Goal: Information Seeking & Learning: Learn about a topic

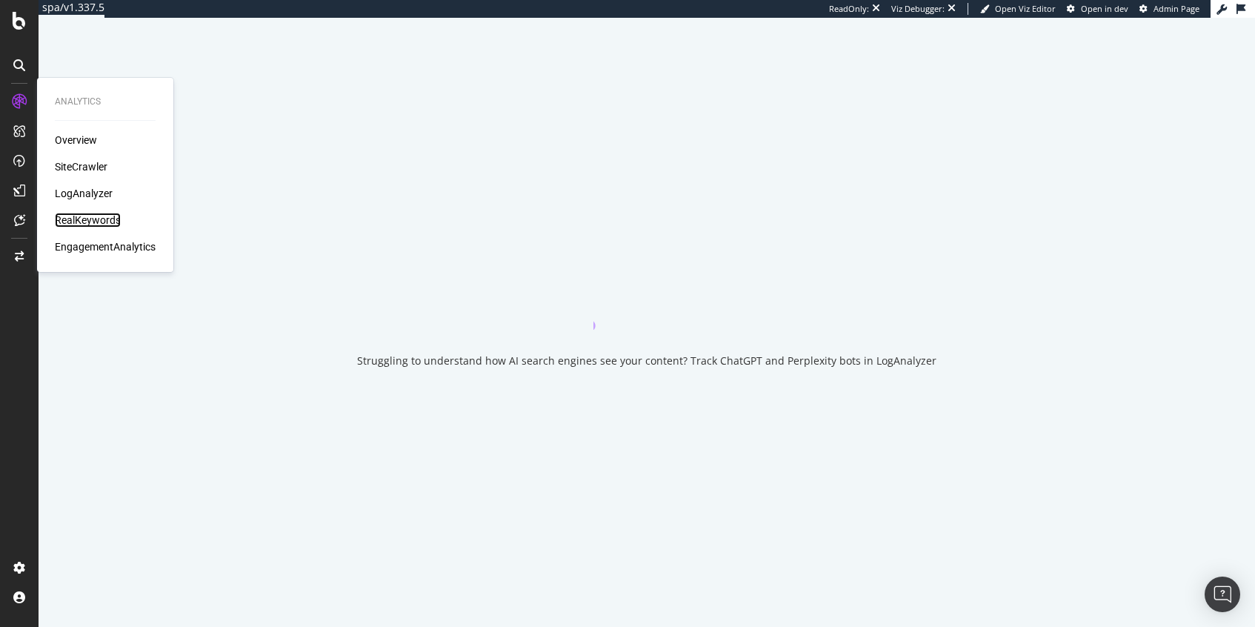
click at [79, 213] on div "RealKeywords" at bounding box center [88, 220] width 66 height 15
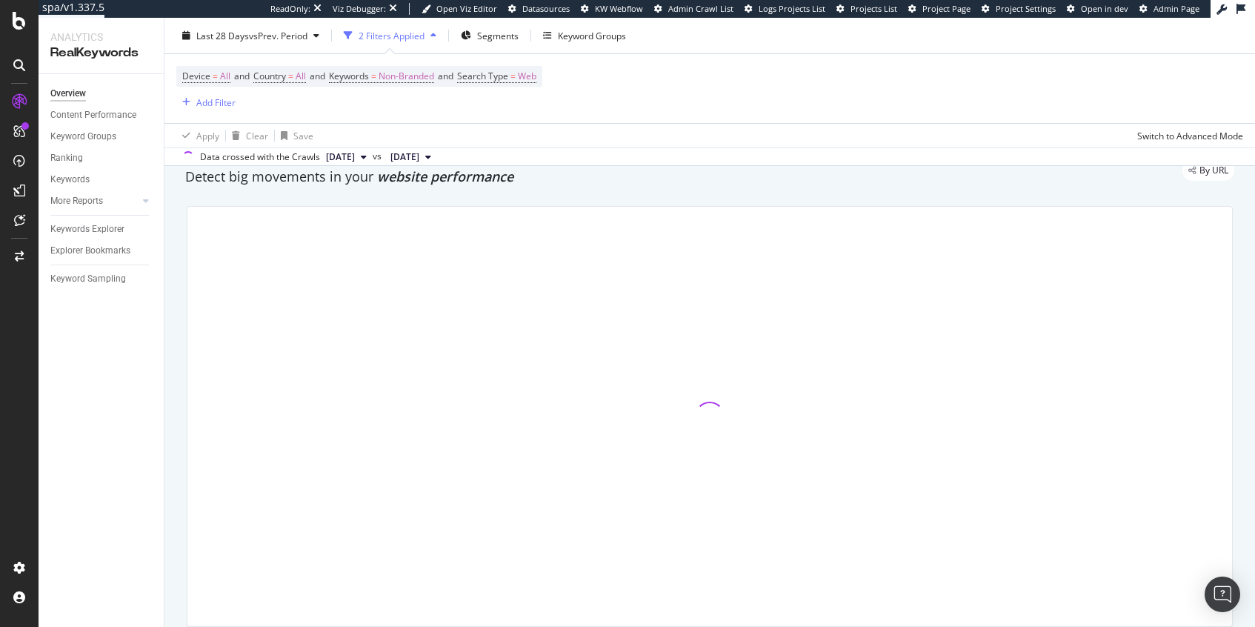
scroll to position [68, 0]
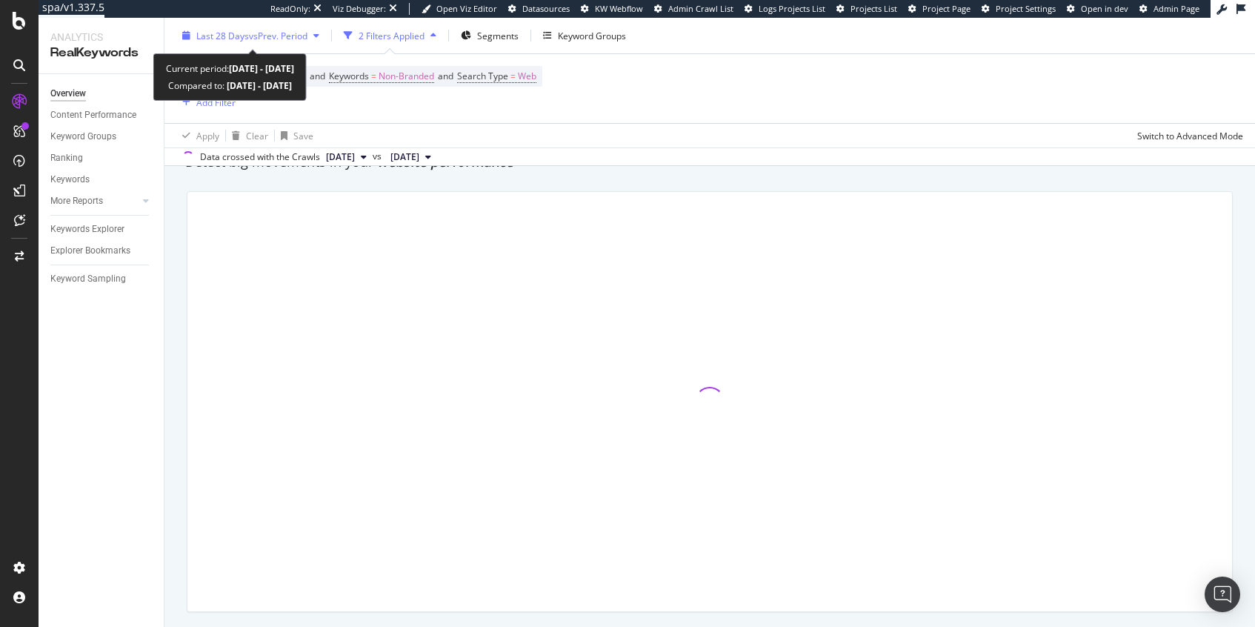
click at [244, 33] on span "Last 28 Days" at bounding box center [222, 35] width 53 height 13
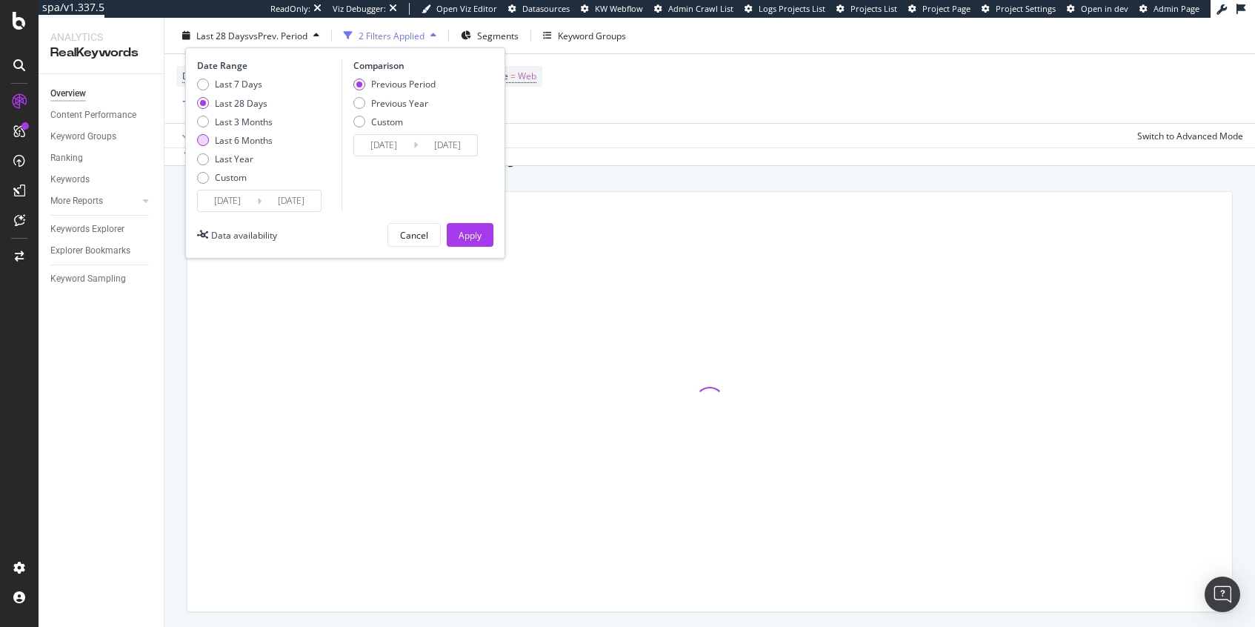
click at [264, 136] on div "Last 6 Months" at bounding box center [244, 140] width 58 height 13
type input "[DATE]"
click at [479, 240] on div "Apply" at bounding box center [470, 234] width 23 height 13
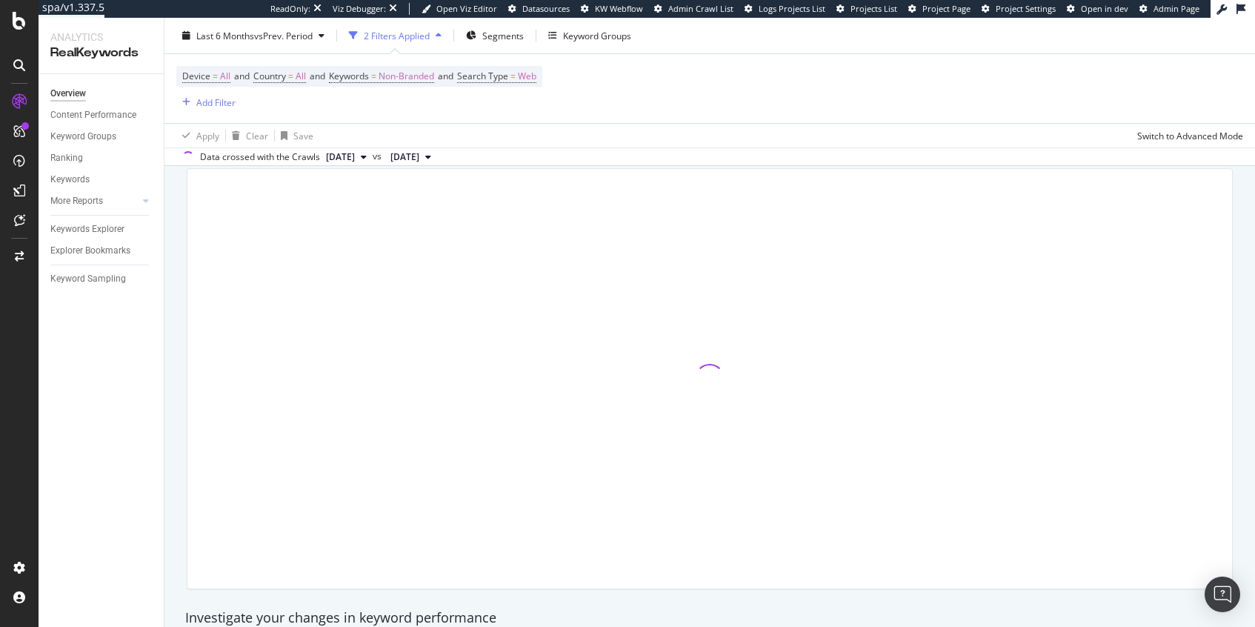
scroll to position [90, 0]
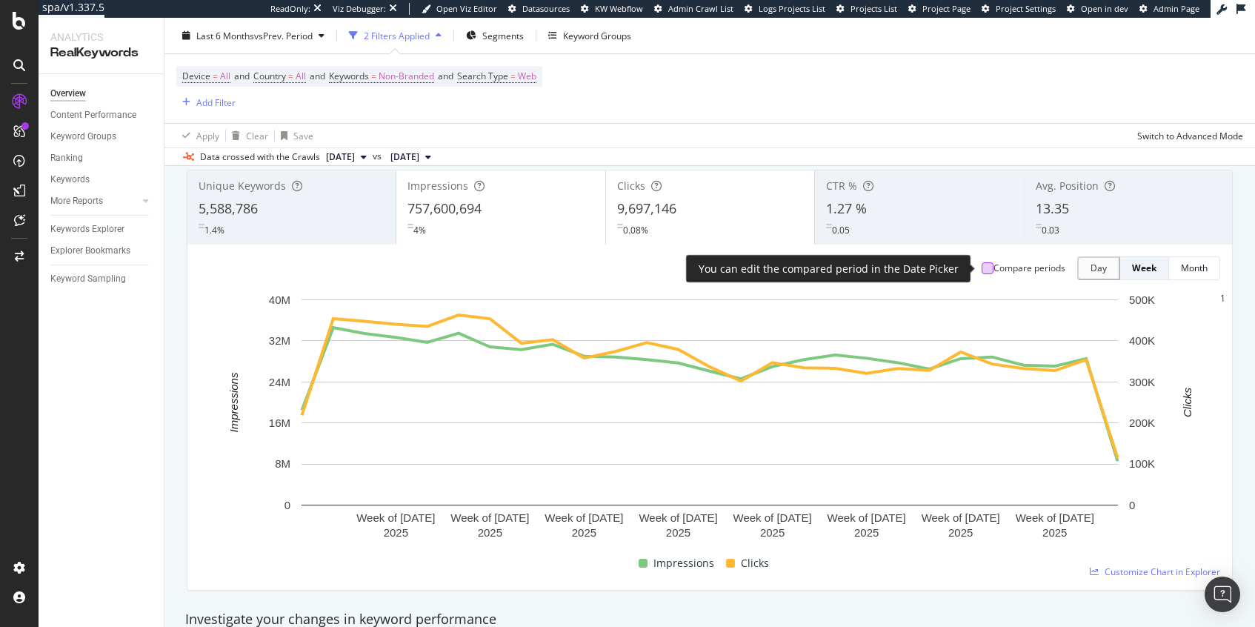
click at [982, 270] on div at bounding box center [988, 268] width 12 height 12
